Goal: Task Accomplishment & Management: Manage account settings

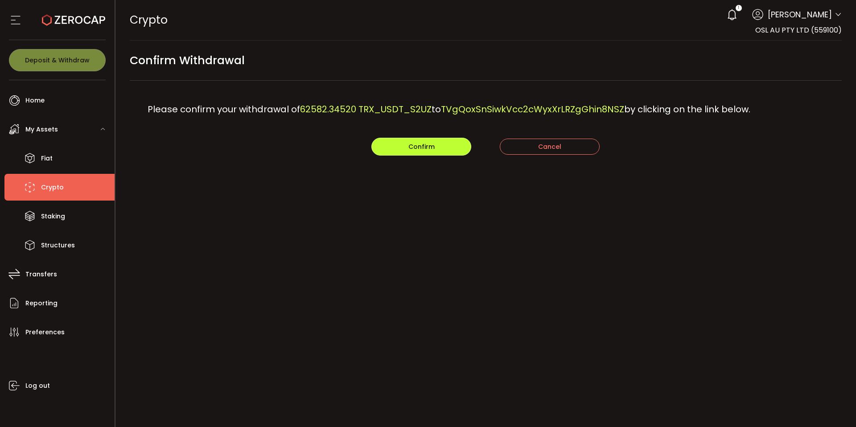
click at [417, 151] on button "Confirm" at bounding box center [422, 147] width 100 height 18
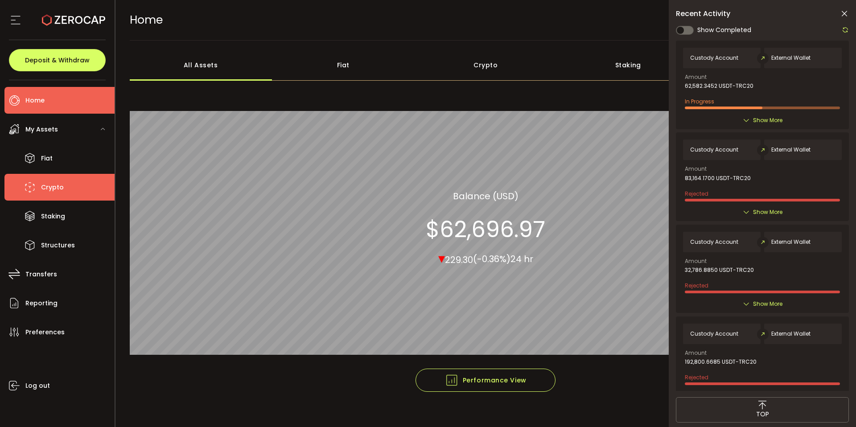
click at [49, 186] on span "Crypto" at bounding box center [52, 187] width 23 height 13
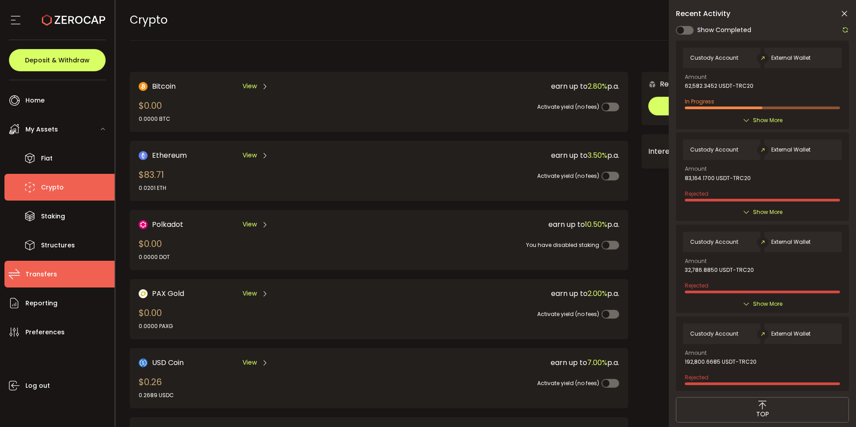
click at [48, 272] on span "Transfers" at bounding box center [41, 274] width 32 height 13
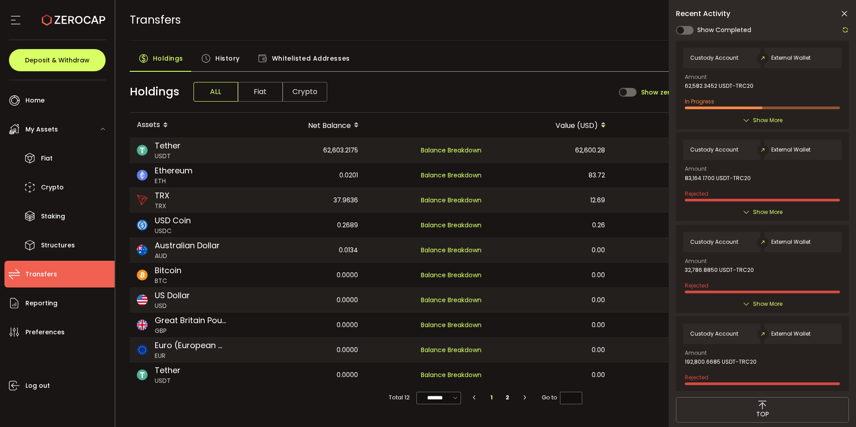
click at [227, 62] on span "History" at bounding box center [227, 59] width 25 height 18
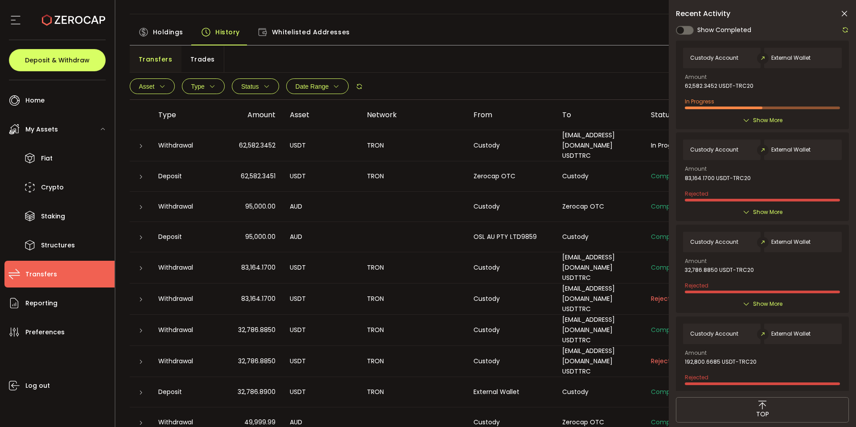
scroll to position [26, 0]
